Goal: Navigation & Orientation: Find specific page/section

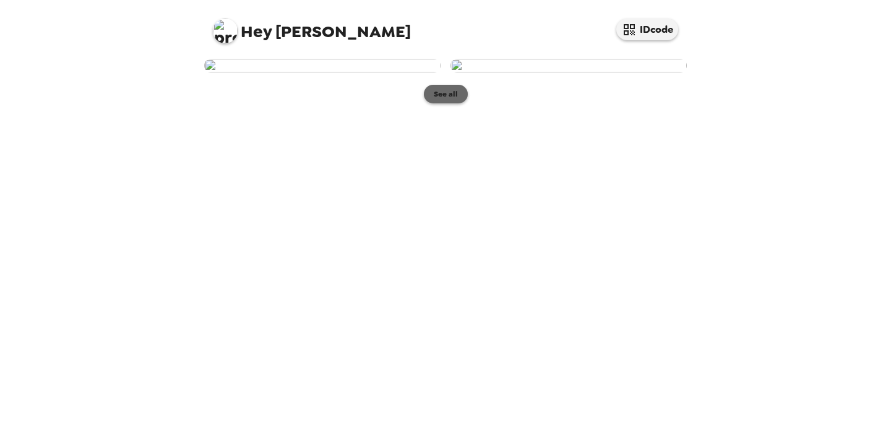
click at [444, 103] on button "See all" at bounding box center [446, 94] width 44 height 19
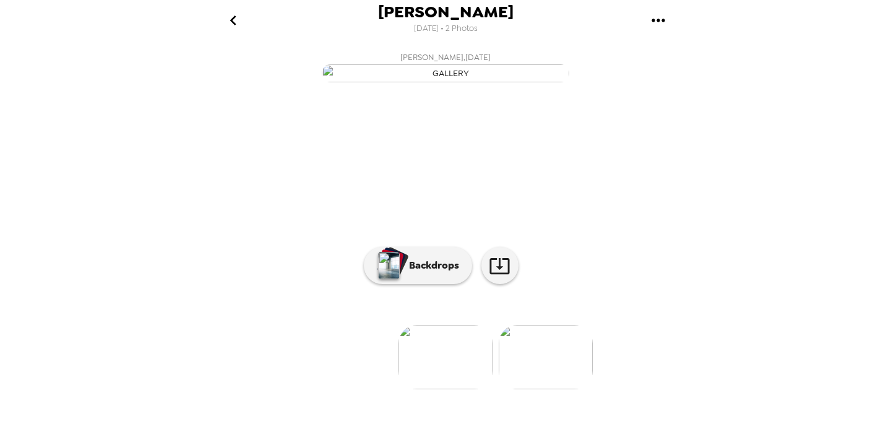
click at [231, 20] on icon "go back" at bounding box center [233, 20] width 6 height 10
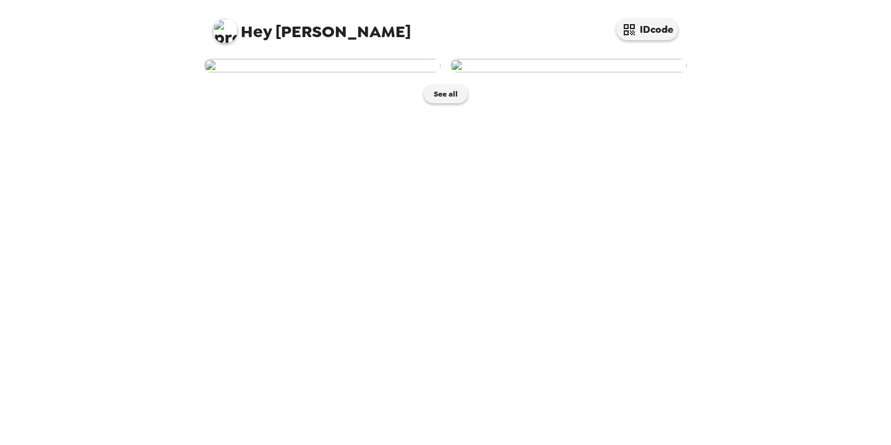
click at [355, 72] on img at bounding box center [322, 66] width 236 height 14
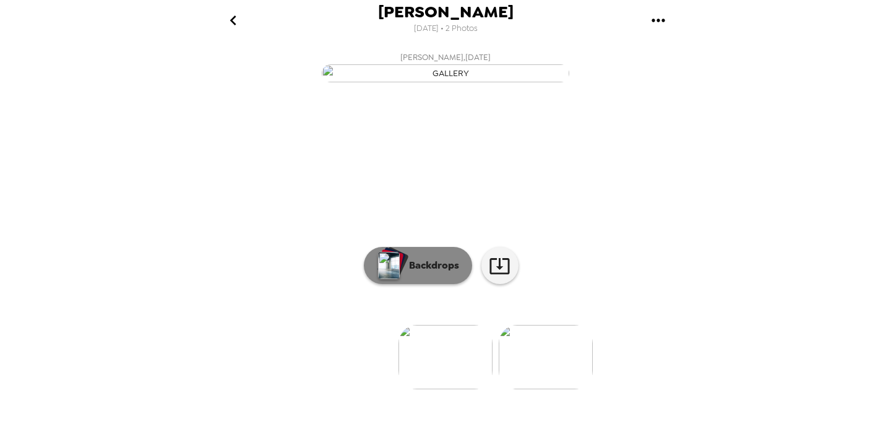
click at [428, 273] on p "Backdrops" at bounding box center [431, 265] width 56 height 15
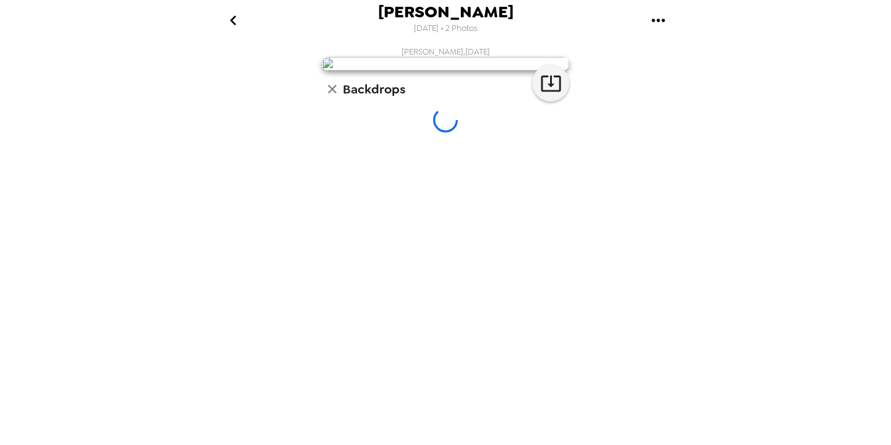
scroll to position [74, 0]
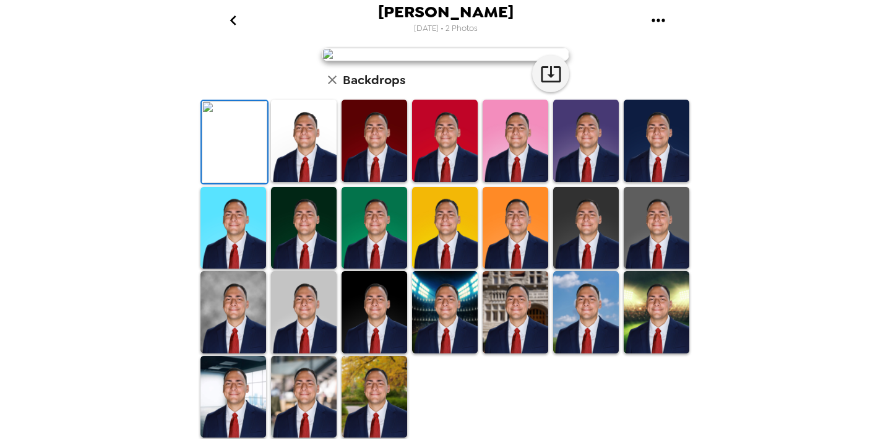
click at [321, 182] on img at bounding box center [304, 141] width 66 height 82
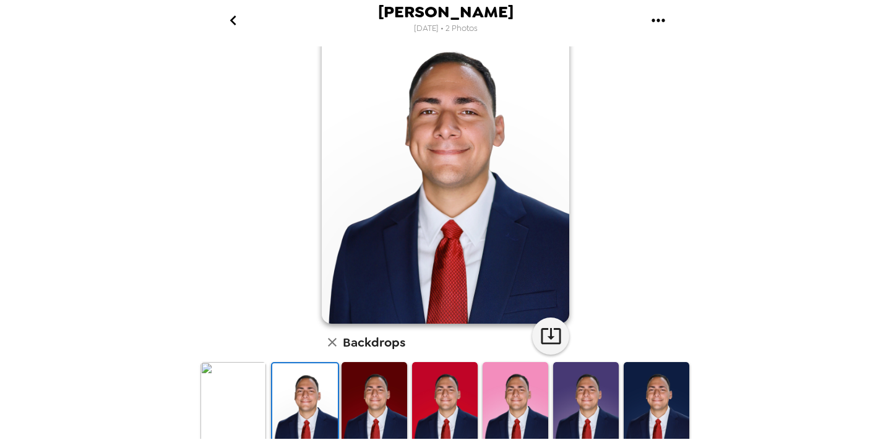
scroll to position [64, 0]
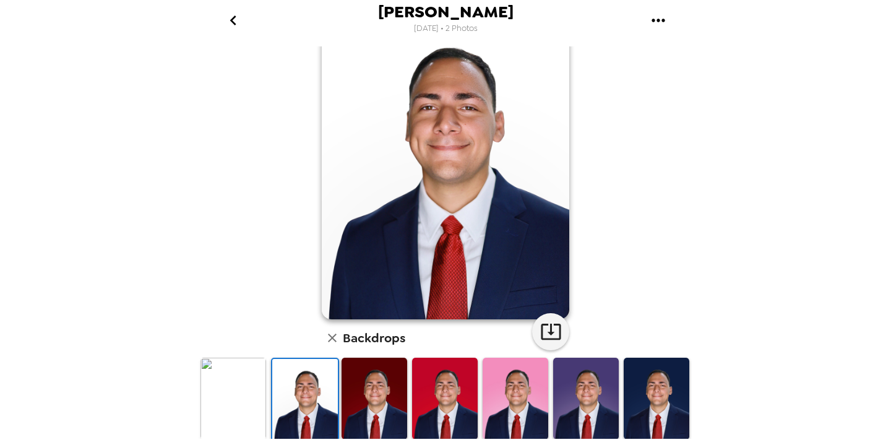
click at [229, 395] on img at bounding box center [233, 399] width 66 height 82
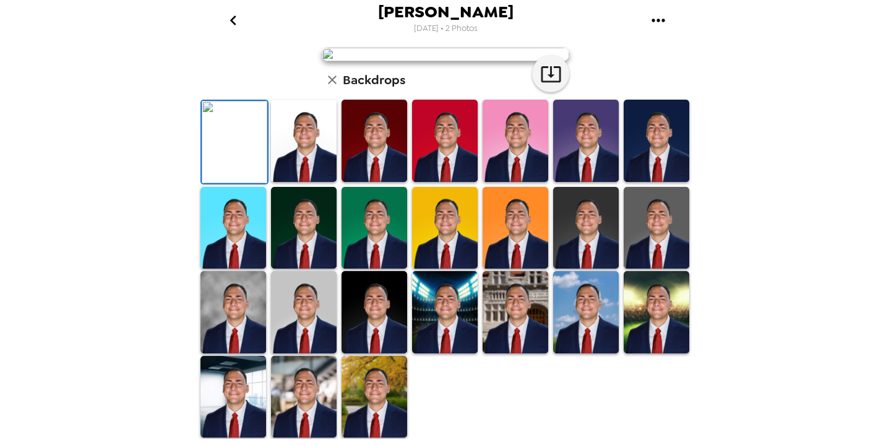
click at [385, 182] on img at bounding box center [375, 141] width 66 height 82
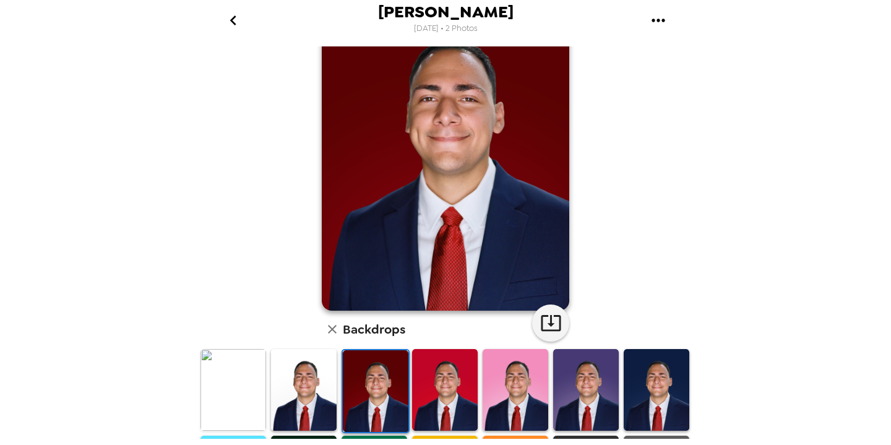
scroll to position [74, 0]
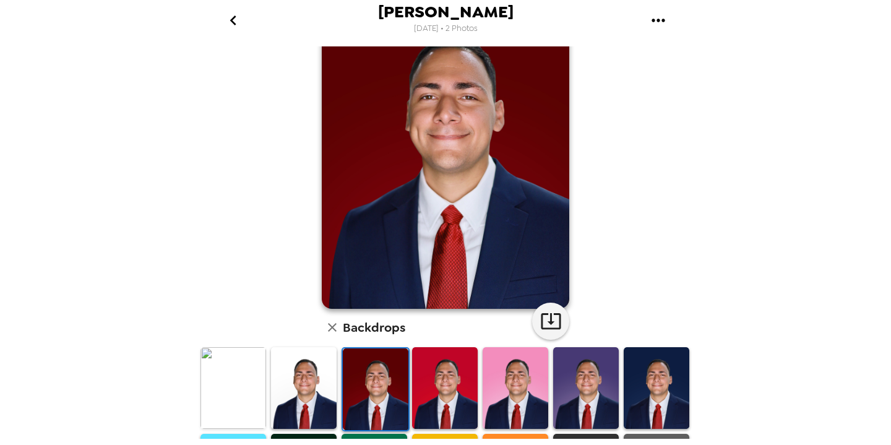
click at [463, 397] on img at bounding box center [445, 388] width 66 height 82
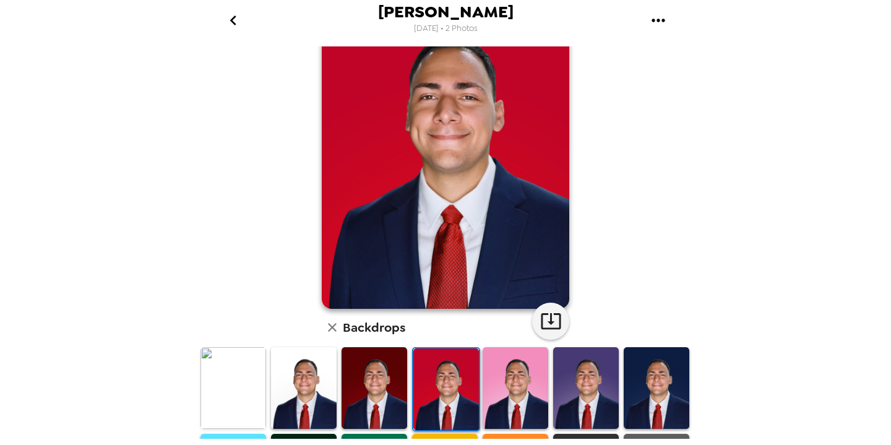
click at [533, 403] on img at bounding box center [516, 388] width 66 height 82
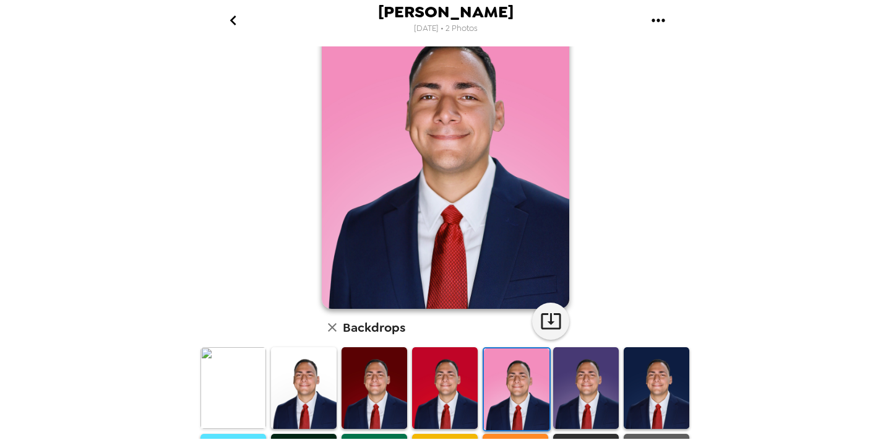
click at [587, 392] on img at bounding box center [586, 388] width 66 height 82
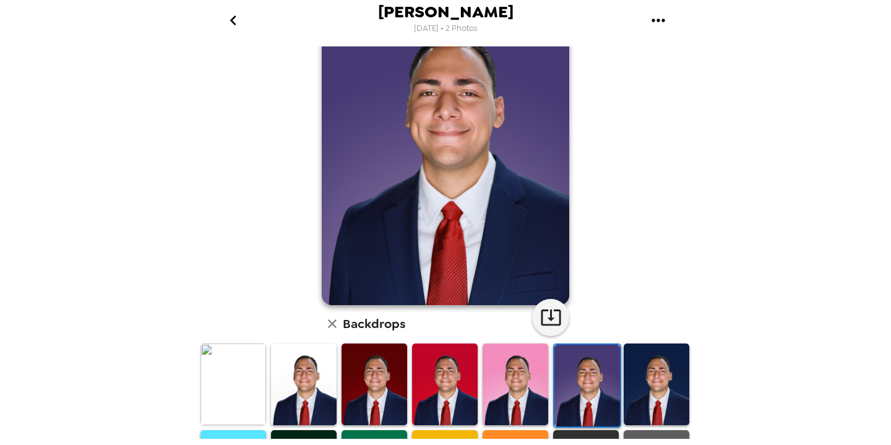
scroll to position [93, 0]
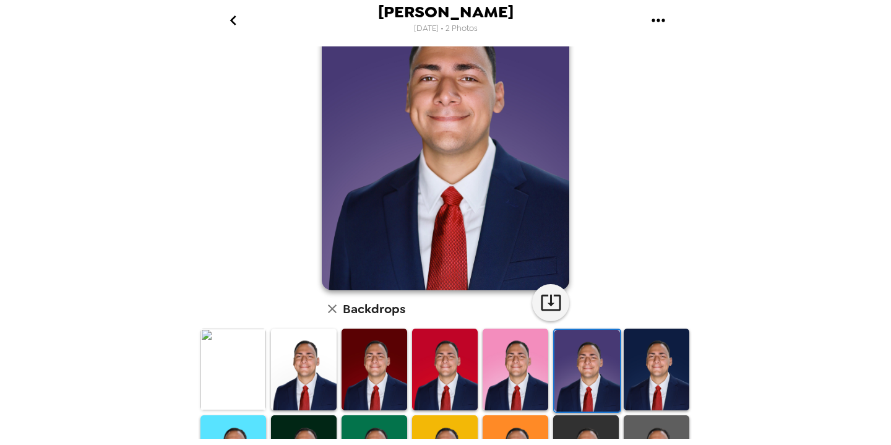
click at [658, 381] on img at bounding box center [657, 370] width 66 height 82
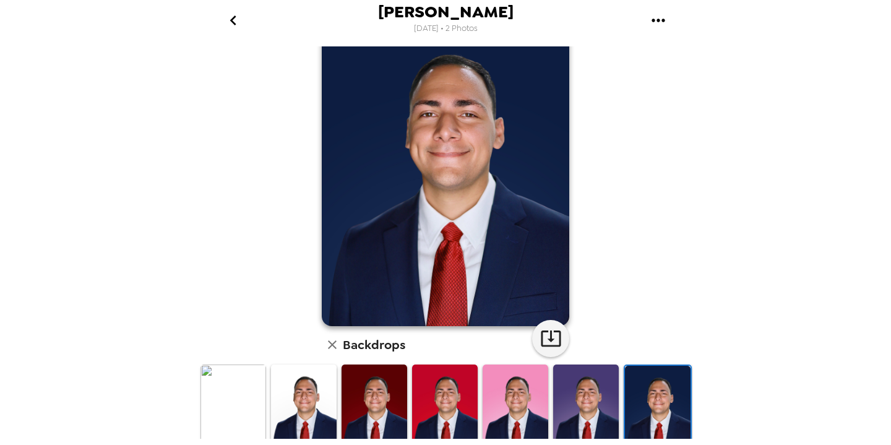
scroll to position [59, 0]
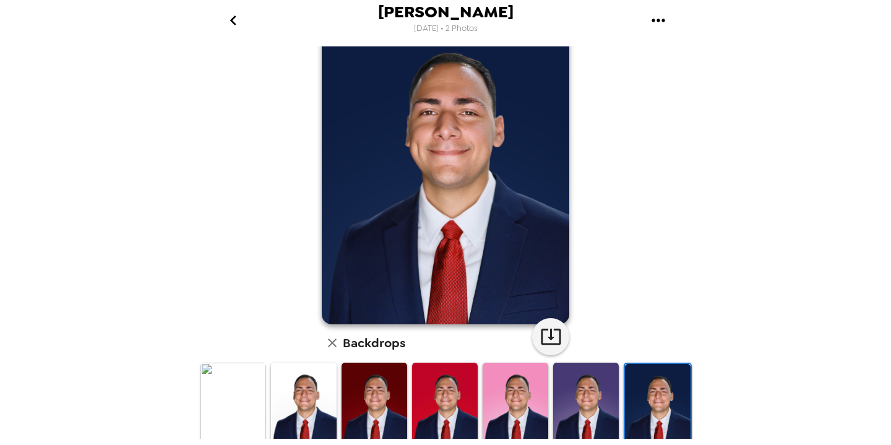
click at [583, 399] on img at bounding box center [586, 404] width 66 height 82
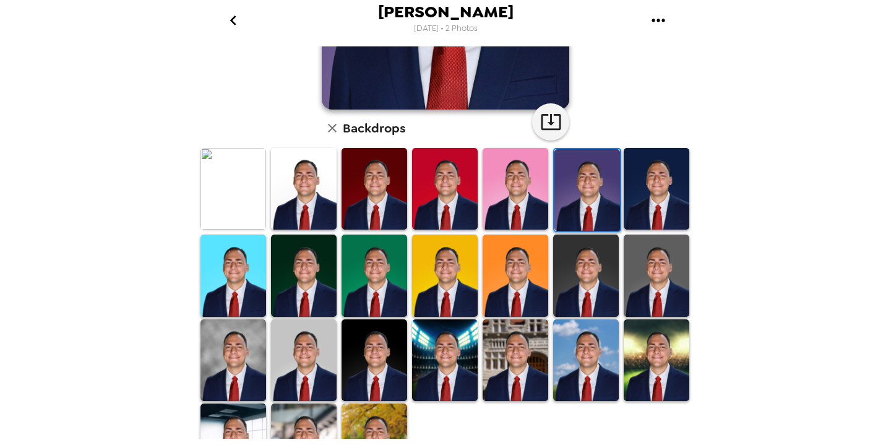
scroll to position [273, 0]
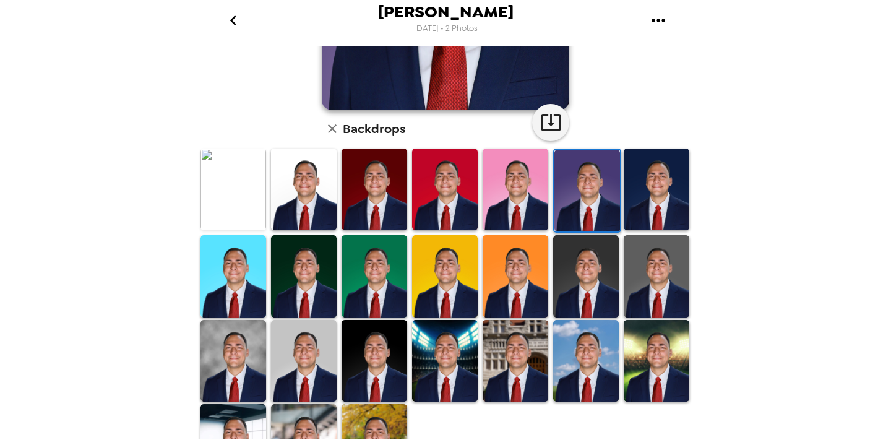
click at [249, 340] on img at bounding box center [233, 361] width 66 height 82
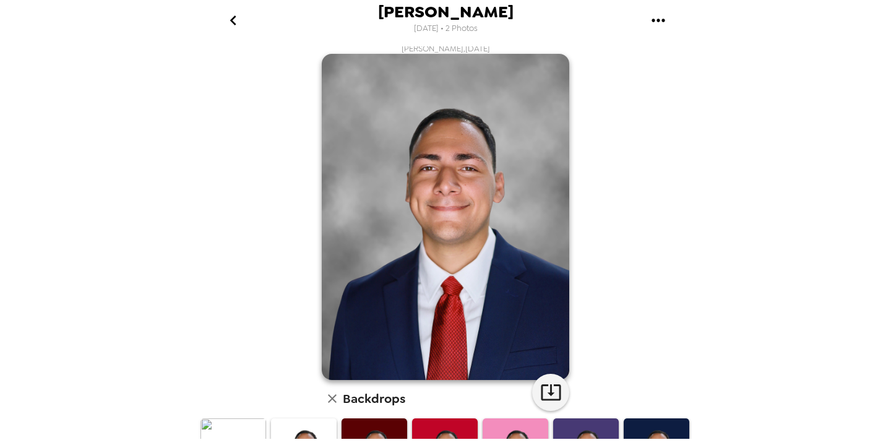
scroll to position [0, 0]
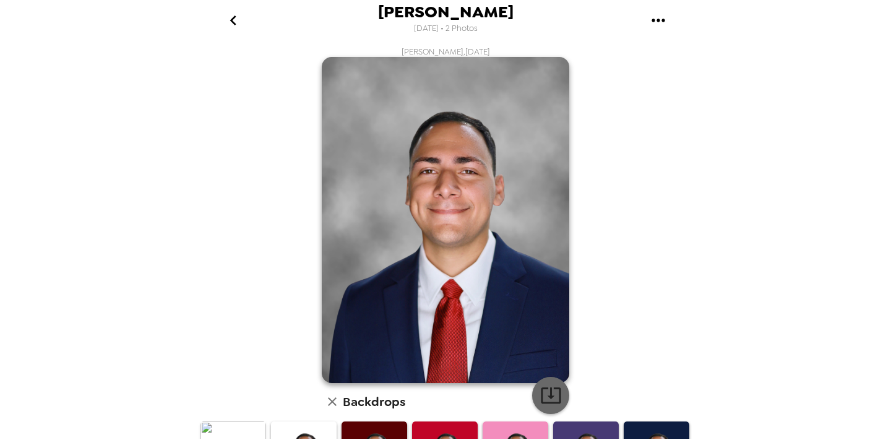
click at [551, 400] on icon "button" at bounding box center [551, 395] width 22 height 22
click at [238, 19] on icon "go back" at bounding box center [233, 21] width 20 height 20
